Goal: Information Seeking & Learning: Learn about a topic

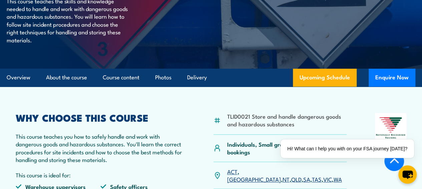
scroll to position [200, 0]
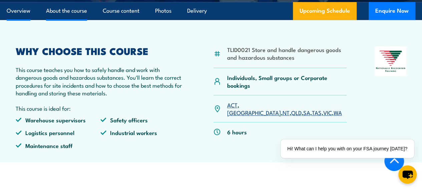
click at [78, 20] on link "About the course" at bounding box center [66, 11] width 41 height 18
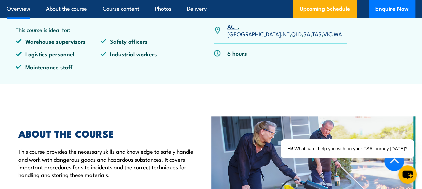
scroll to position [145, 0]
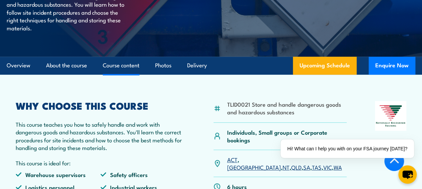
click at [118, 74] on link "Course content" at bounding box center [121, 66] width 37 height 18
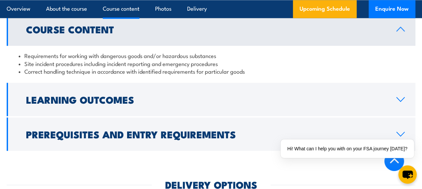
scroll to position [622, 0]
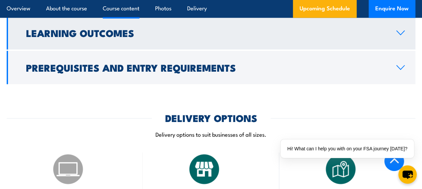
click at [88, 37] on h2 "Learning Outcomes" at bounding box center [206, 32] width 360 height 9
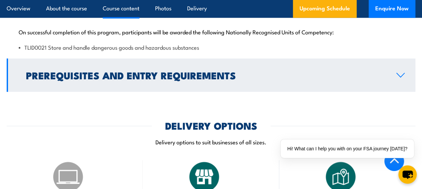
click at [111, 79] on h2 "Prerequisites and Entry Requirements" at bounding box center [206, 74] width 360 height 9
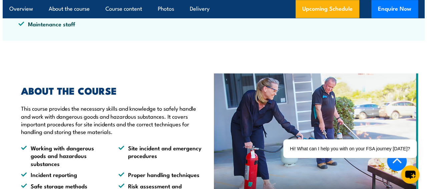
scroll to position [389, 0]
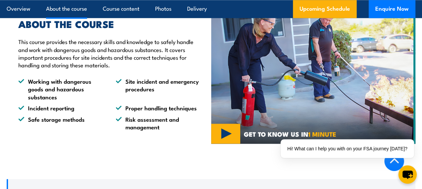
click at [227, 144] on img at bounding box center [313, 75] width 205 height 137
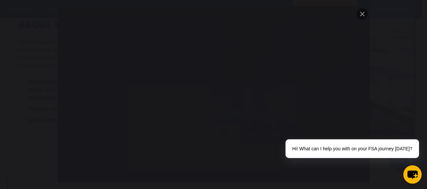
scroll to position [597, 0]
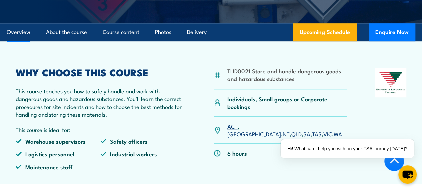
scroll to position [246, 0]
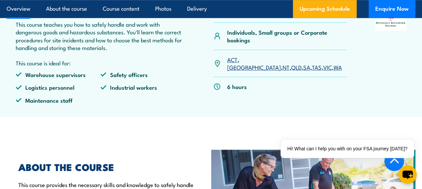
click at [334, 71] on link "WA" at bounding box center [338, 67] width 8 height 8
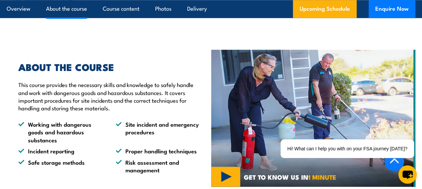
scroll to position [379, 0]
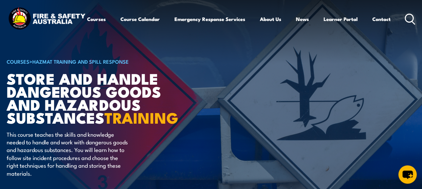
click at [145, 65] on h6 "COURSES > HAZMAT Training and Spill Response" at bounding box center [89, 61] width 165 height 8
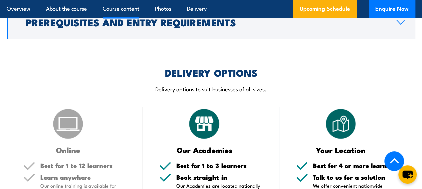
scroll to position [634, 0]
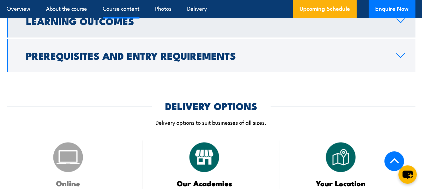
click at [127, 25] on h2 "Learning Outcomes" at bounding box center [206, 20] width 360 height 9
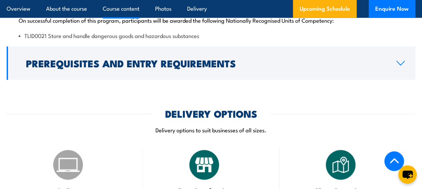
scroll to position [632, 0]
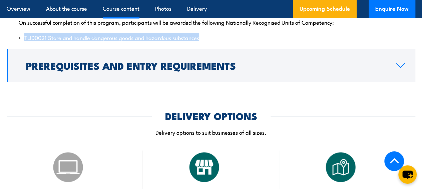
drag, startPoint x: 203, startPoint y: 68, endPoint x: 13, endPoint y: 76, distance: 189.7
click at [13, 47] on div "On successful completion of this program, participants will be awarded the foll…" at bounding box center [211, 25] width 409 height 43
